Goal: Find contact information: Find contact information

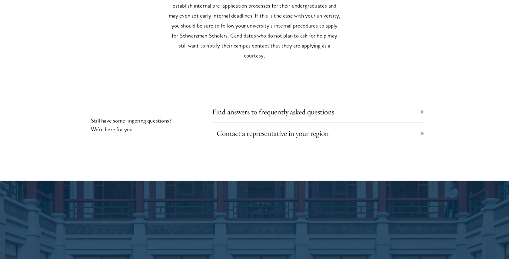
scroll to position [2706, 0]
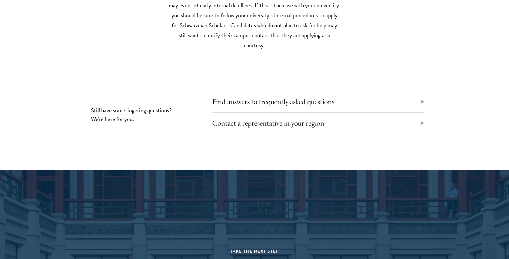
click at [241, 119] on div "Contact a representative in your region" at bounding box center [318, 124] width 212 height 22
click at [245, 118] on link "Contact a representative in your region" at bounding box center [273, 122] width 112 height 9
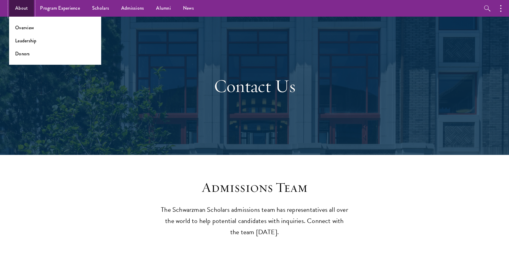
click at [19, 13] on link "About" at bounding box center [21, 8] width 25 height 17
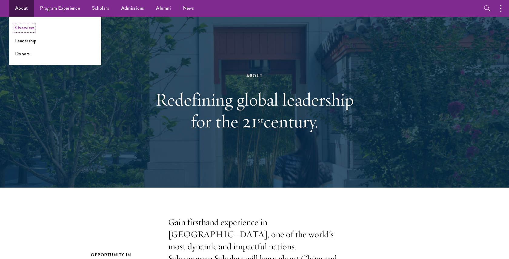
click at [32, 26] on link "Overview" at bounding box center [24, 27] width 19 height 7
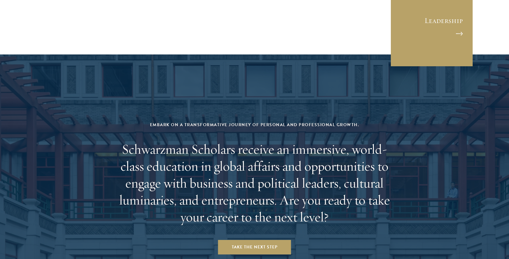
scroll to position [2516, 0]
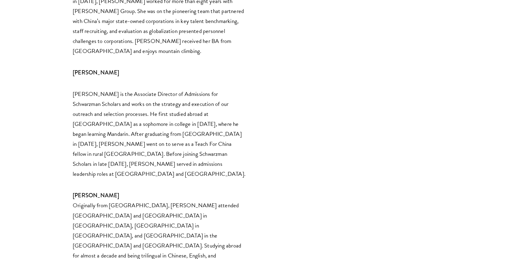
scroll to position [1194, 0]
